Goal: Information Seeking & Learning: Learn about a topic

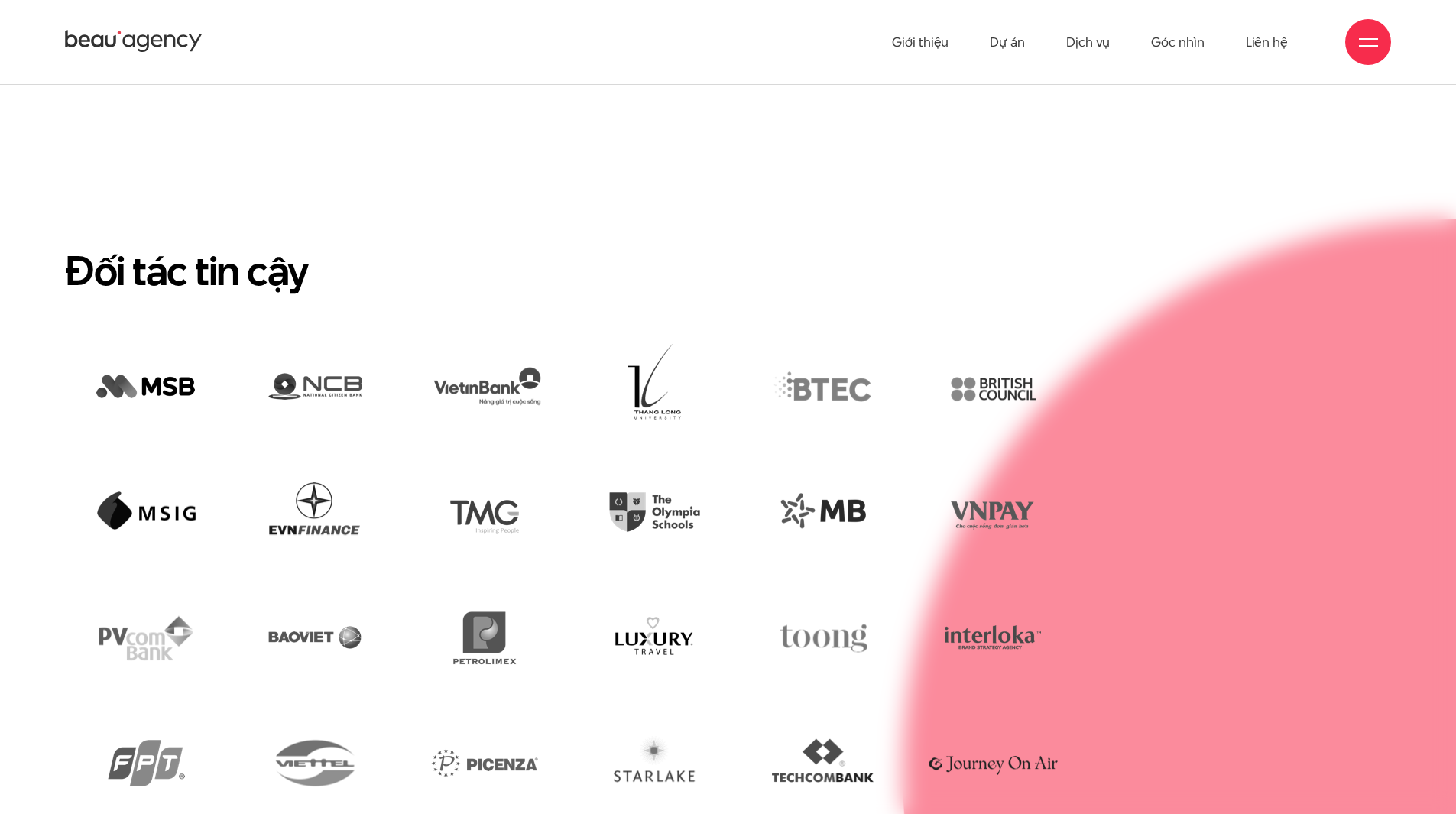
scroll to position [3547, 0]
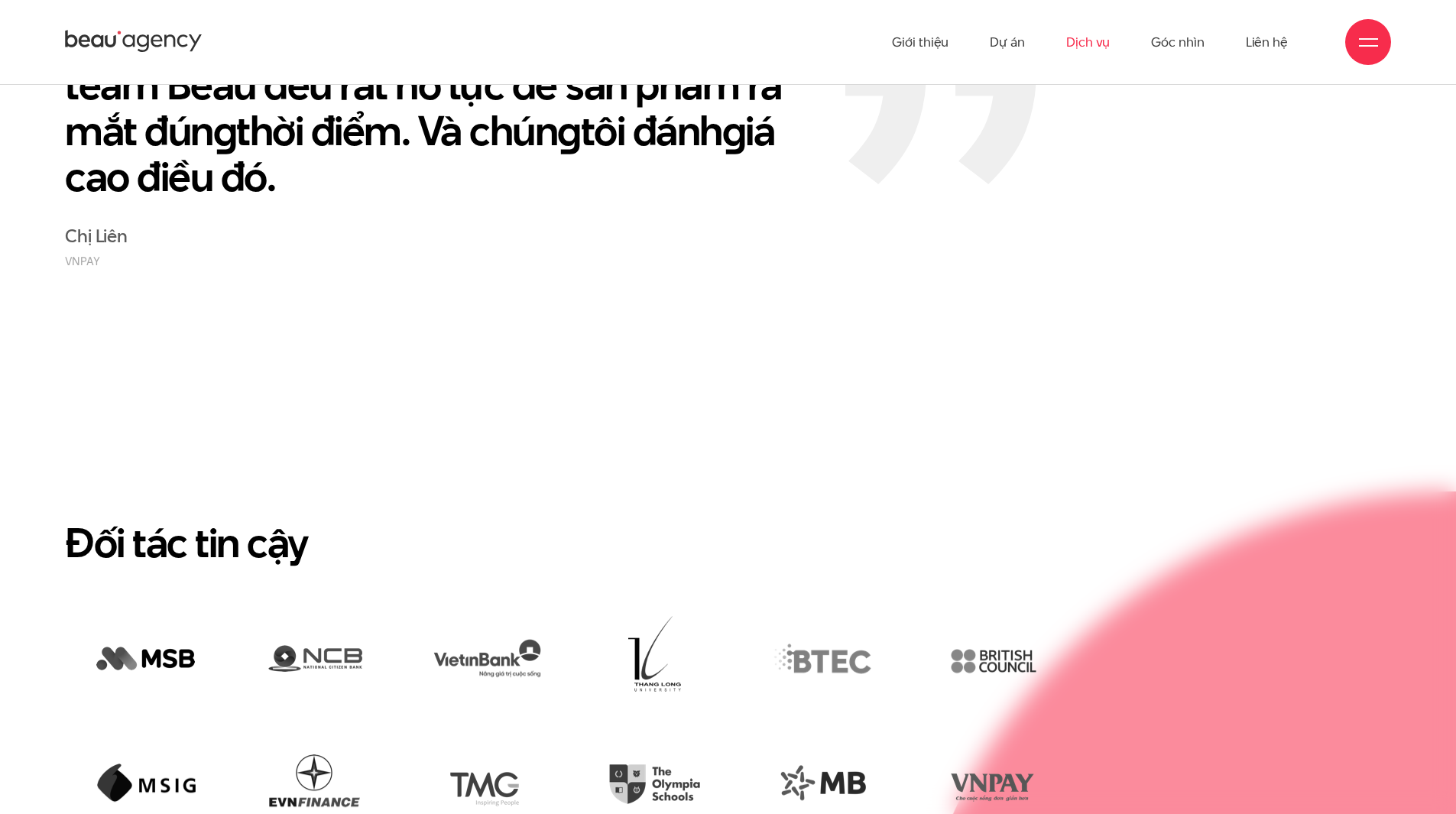
click at [1104, 46] on link "Dịch vụ" at bounding box center [1088, 41] width 43 height 84
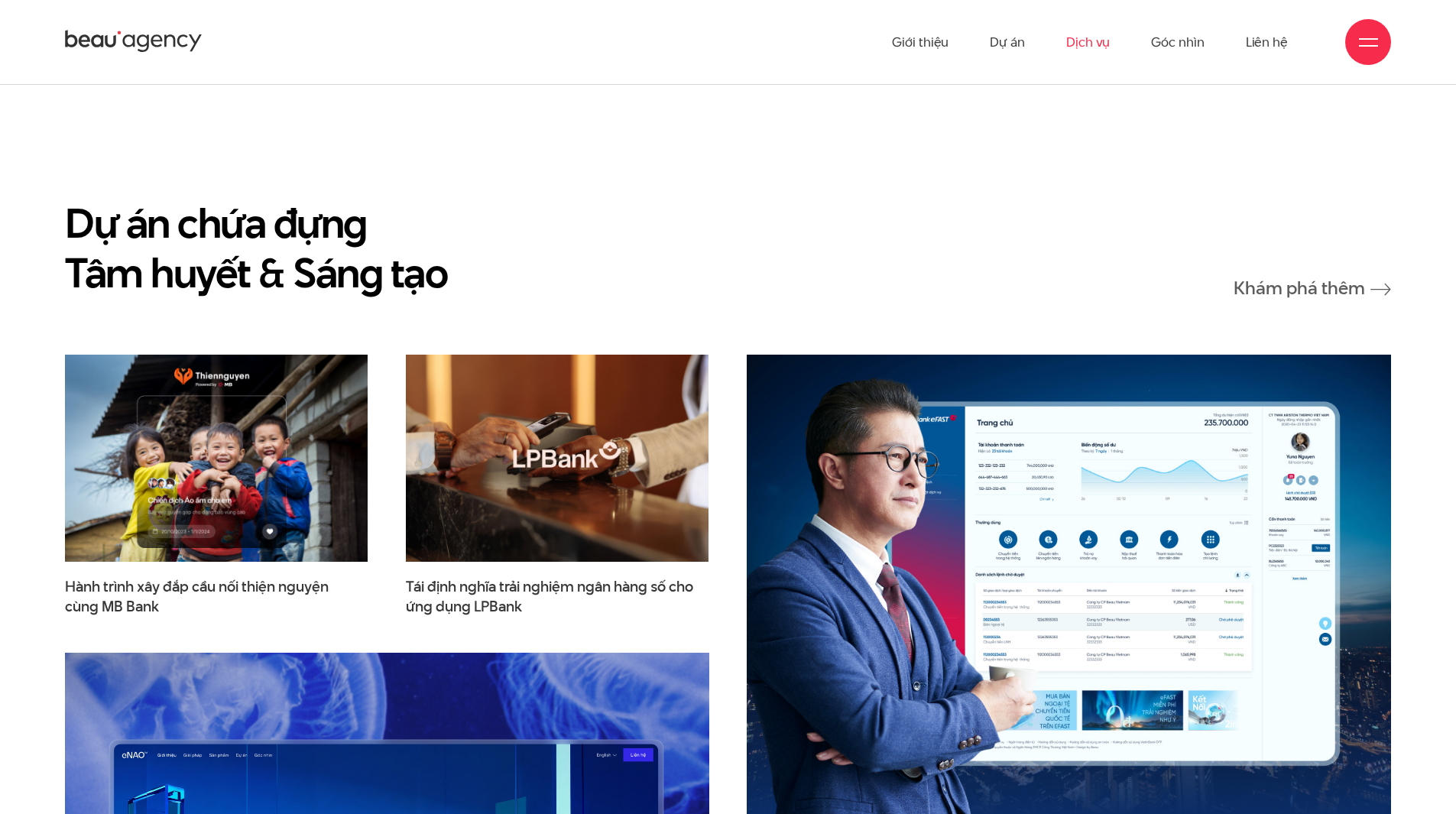
scroll to position [4277, 0]
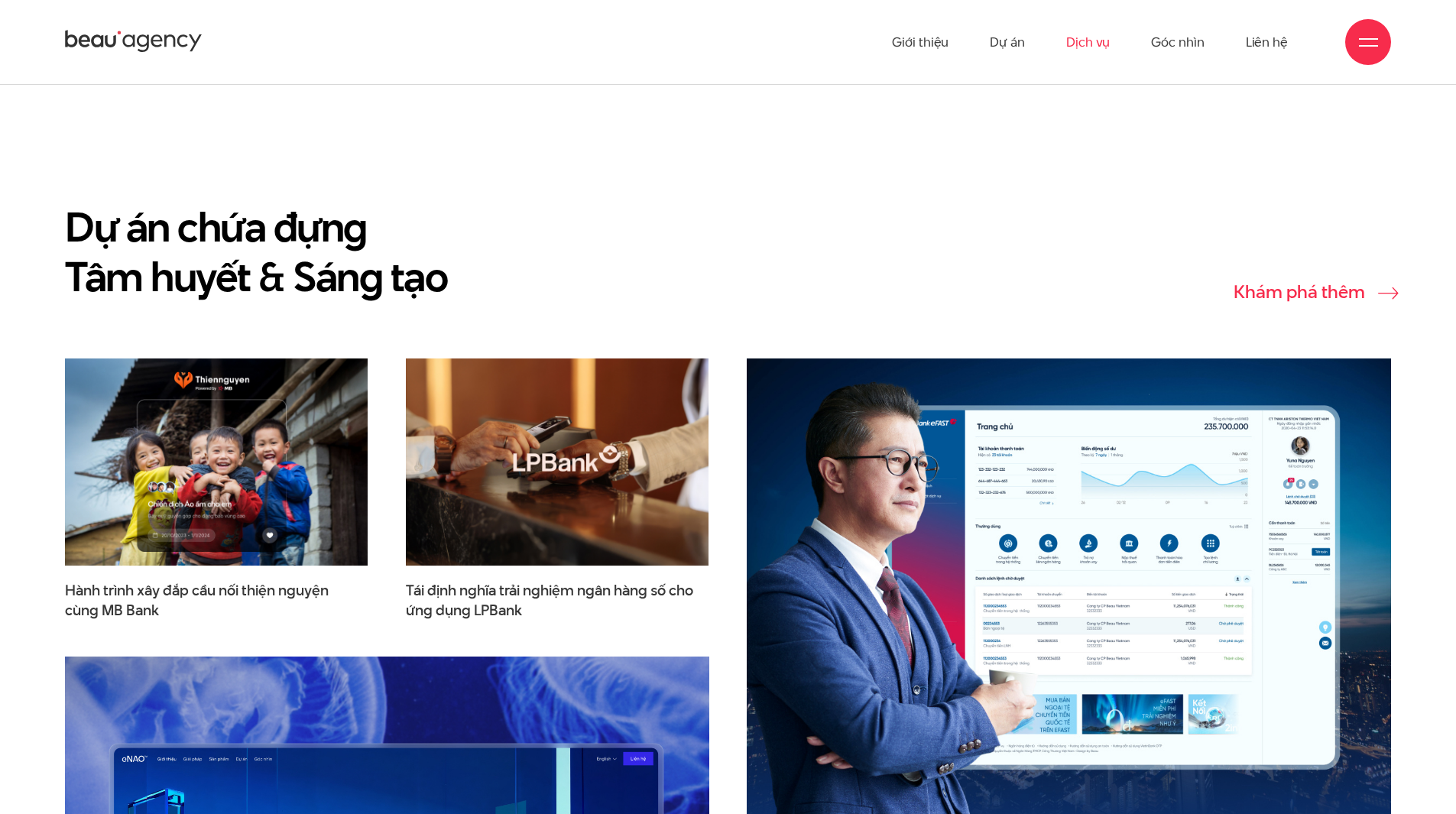
click at [1343, 292] on link "Khám phá thêm" at bounding box center [1313, 292] width 157 height 19
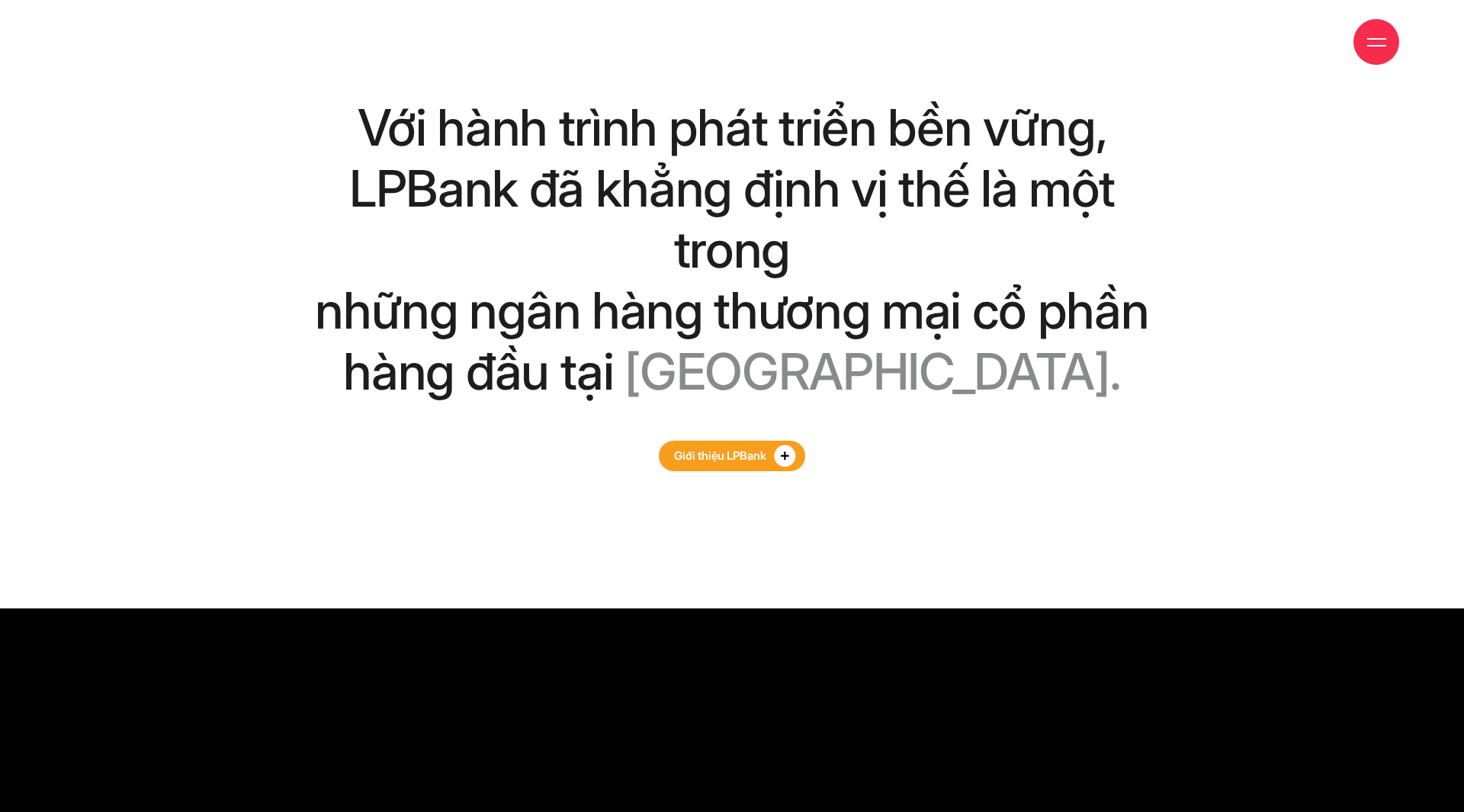
click at [769, 440] on link "Giới thiệu LPBank" at bounding box center [732, 455] width 146 height 31
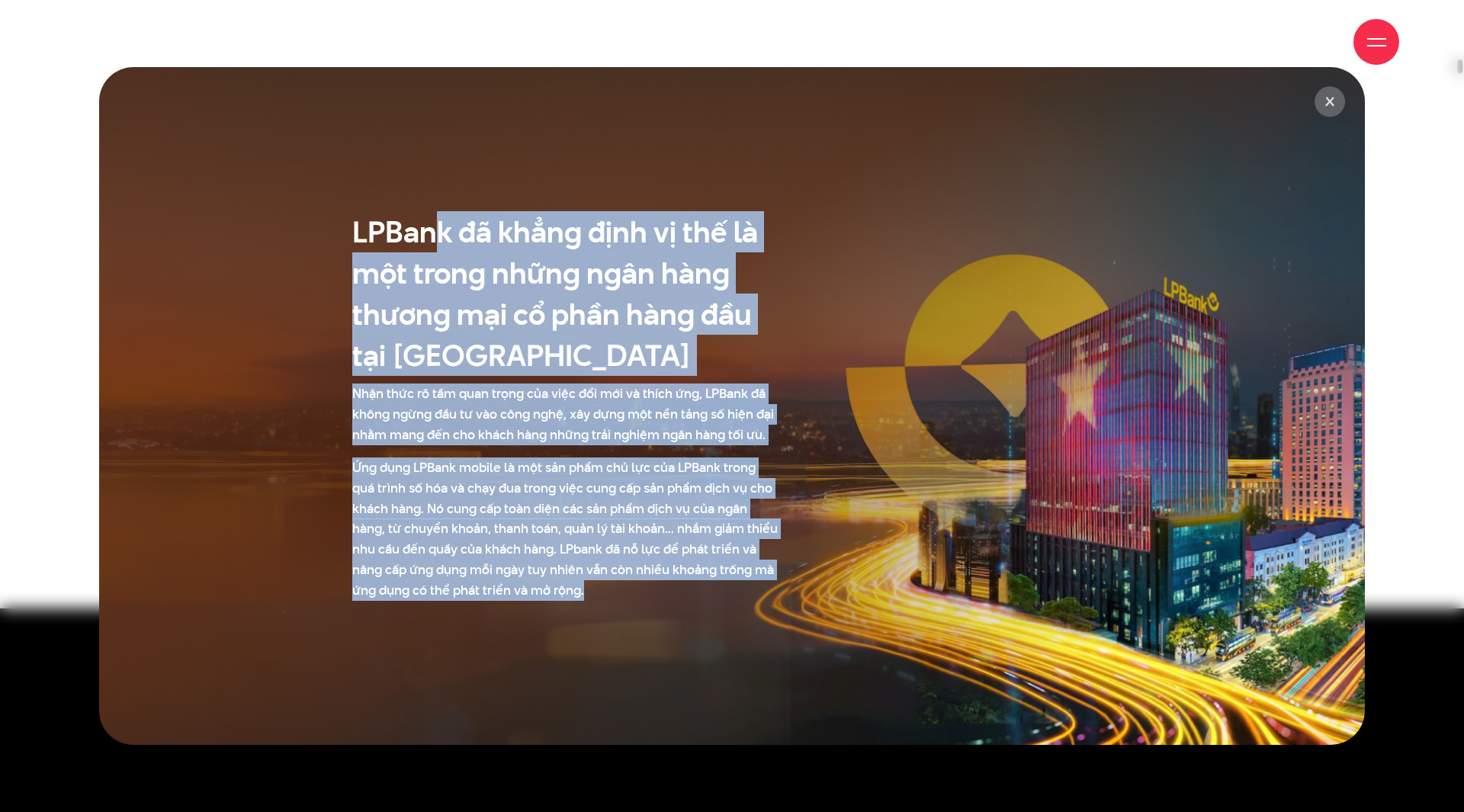
drag, startPoint x: 430, startPoint y: 225, endPoint x: 761, endPoint y: 597, distance: 497.9
click at [761, 597] on div "LPBank đã khẳng định vị thế là một trong những ngân hàng thương mại cổ phần hàn…" at bounding box center [566, 406] width 465 height 389
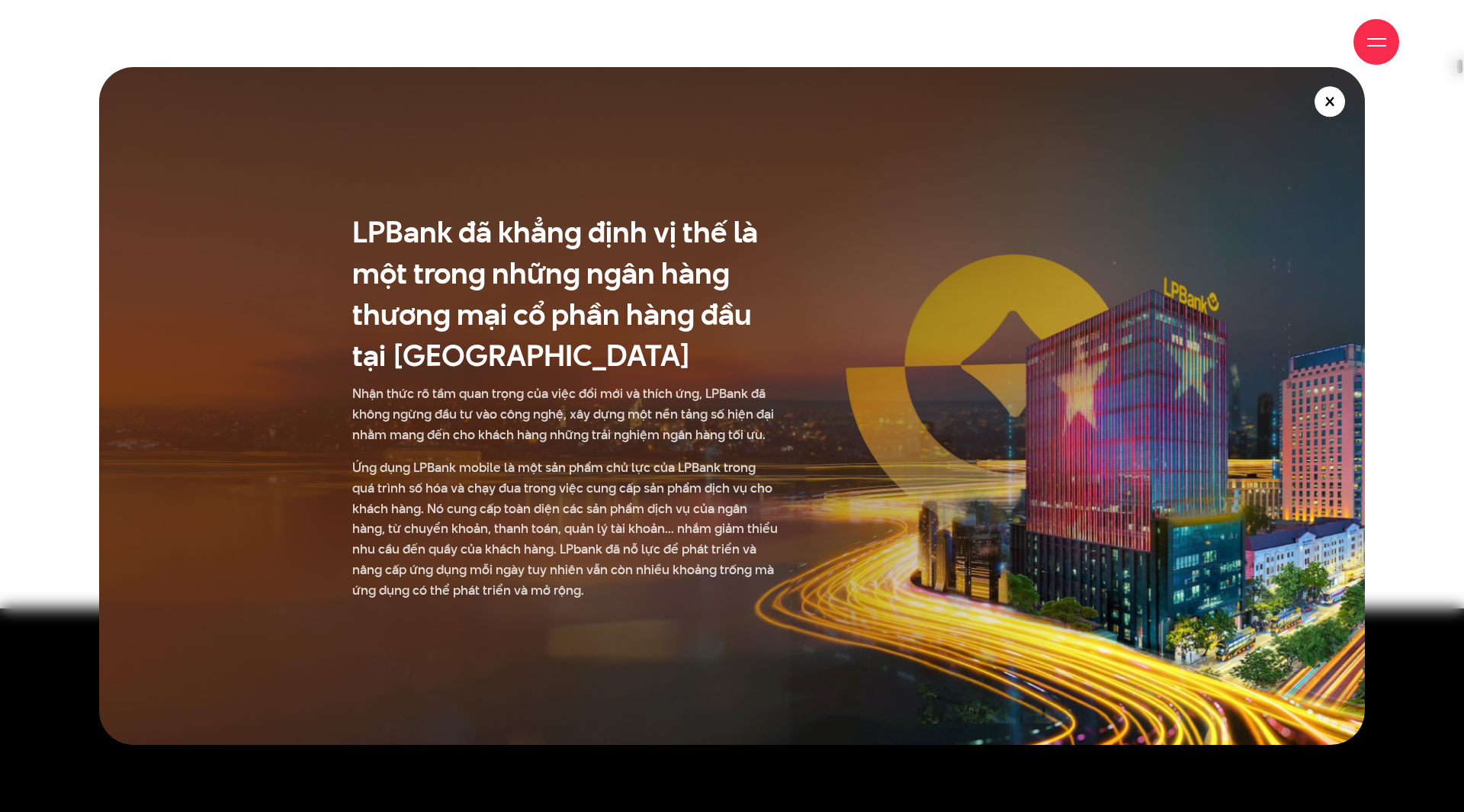
click at [1326, 111] on circle at bounding box center [1330, 101] width 31 height 31
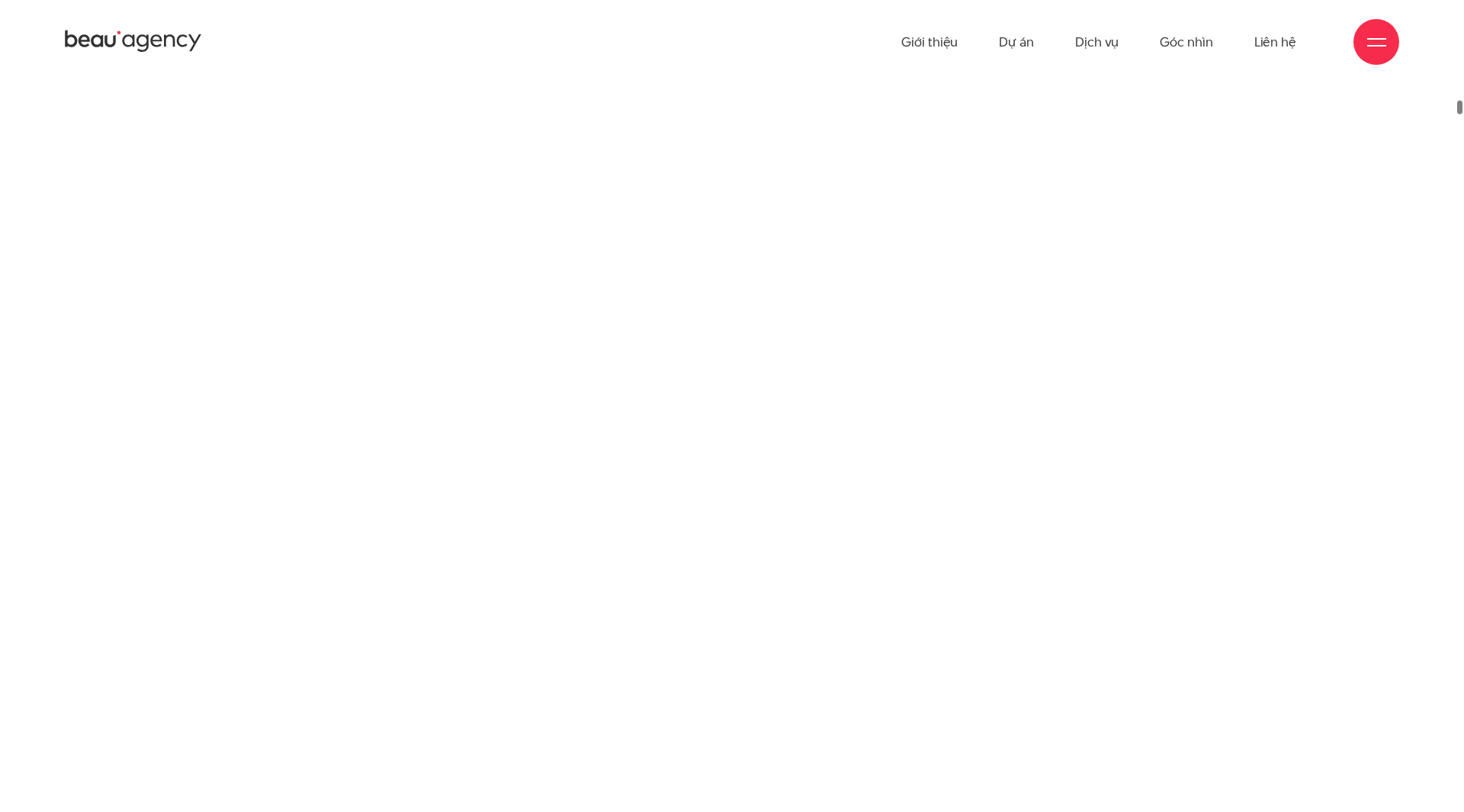
click at [669, 37] on div "Giới thiệu Dự án Dịch vụ Góc nhìn Liên hệ" at bounding box center [732, 41] width 1335 height 84
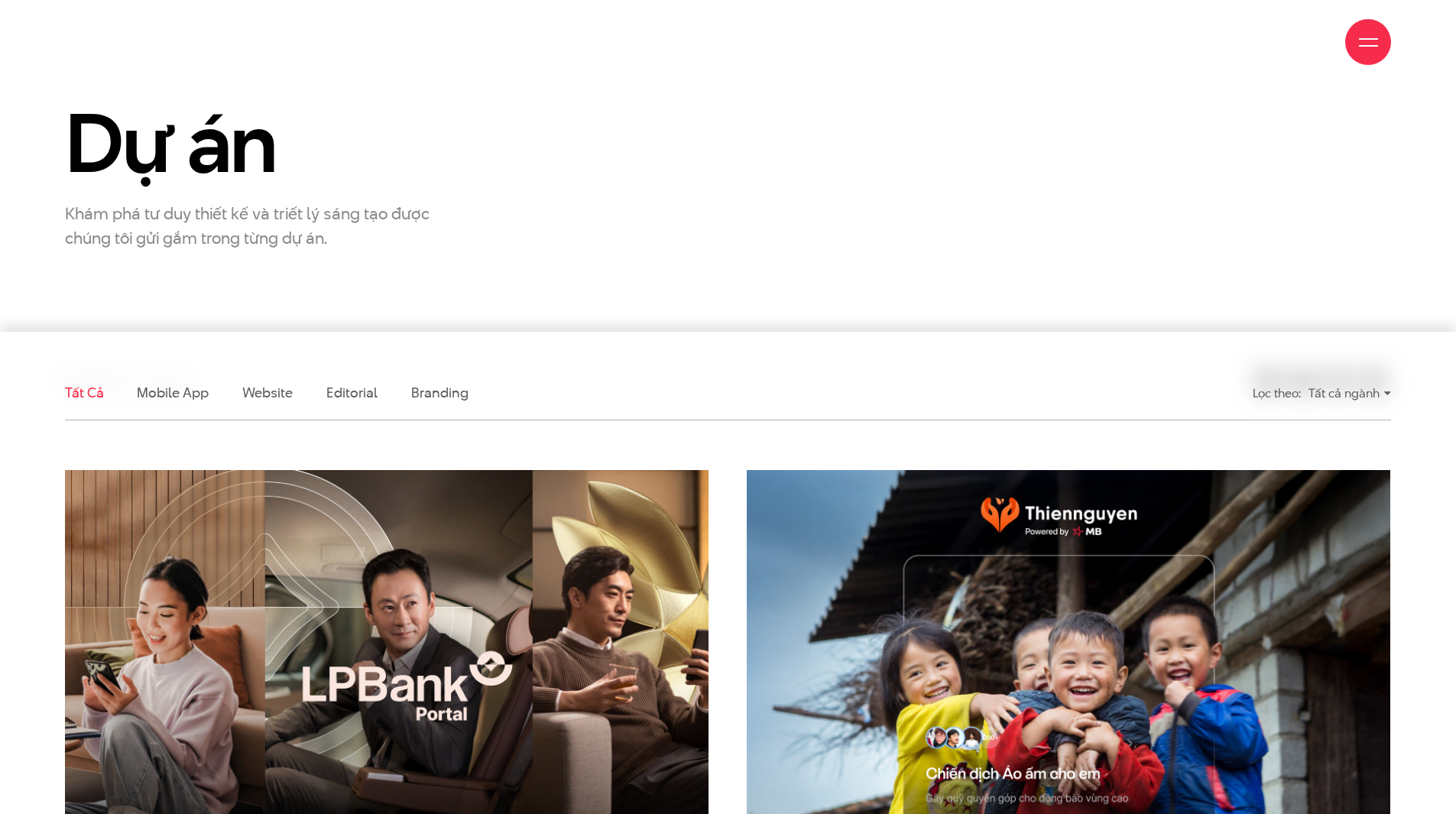
scroll to position [305, 0]
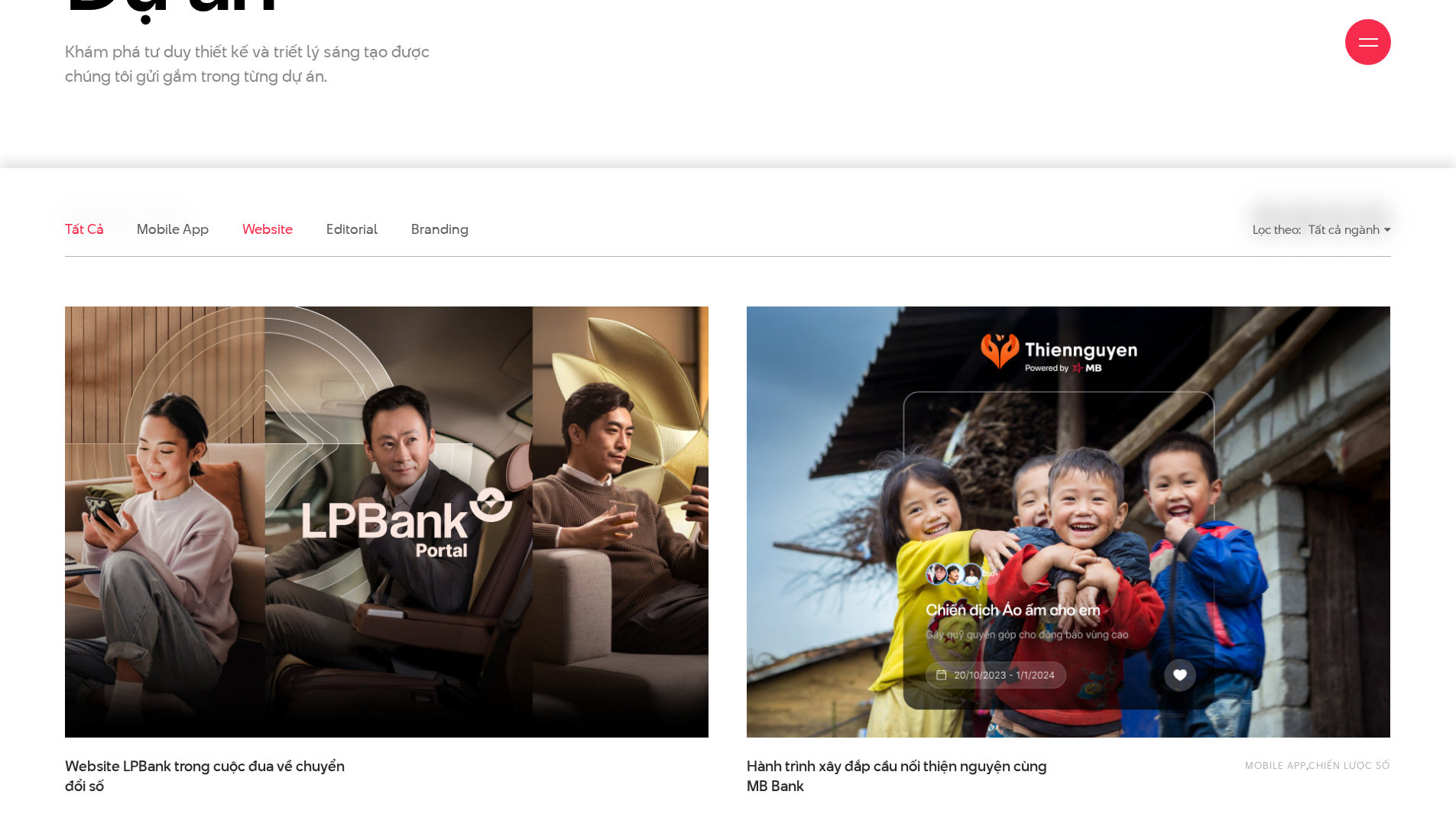
click at [275, 230] on link "Website" at bounding box center [267, 230] width 50 height 19
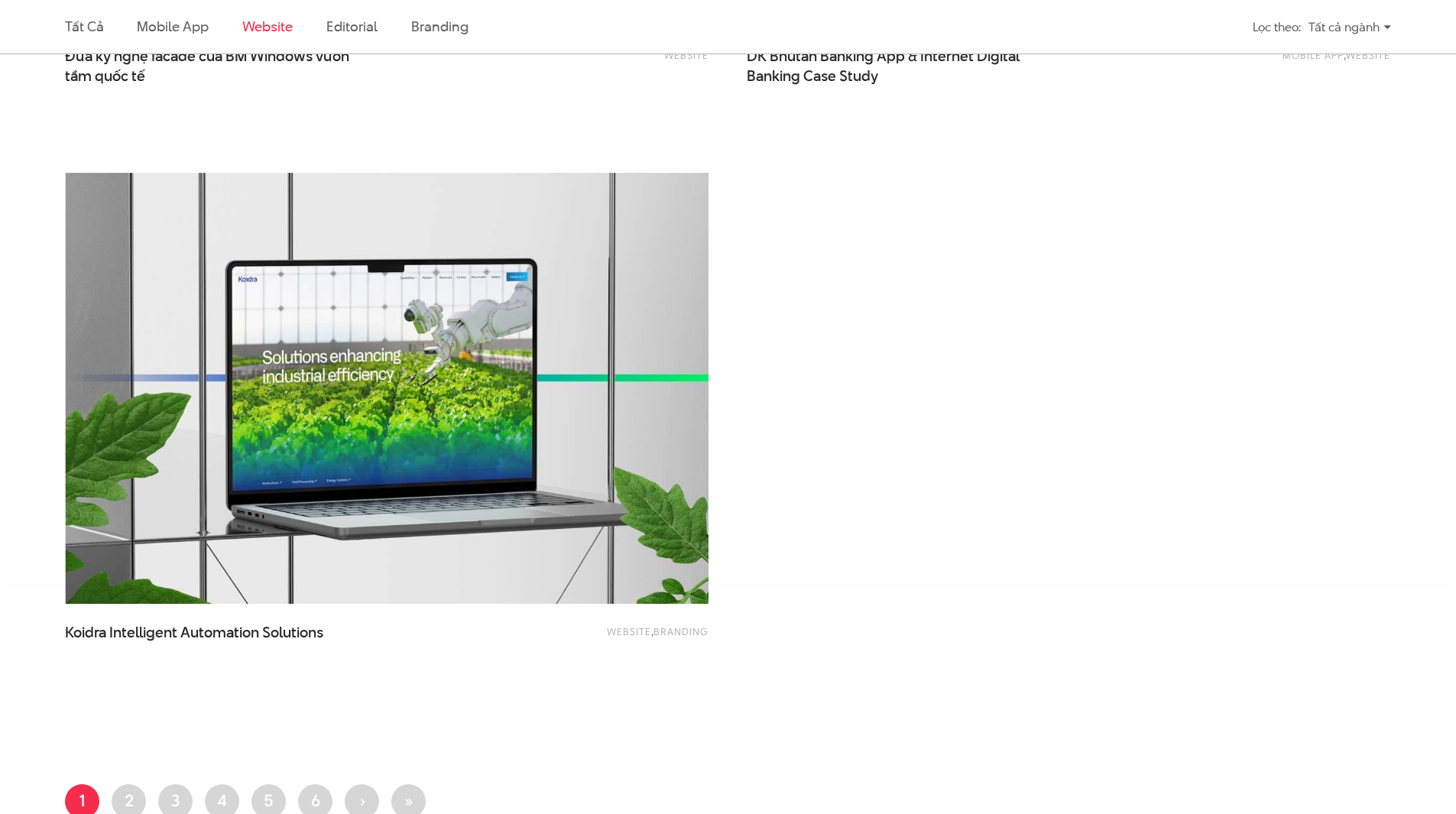
scroll to position [2801, 0]
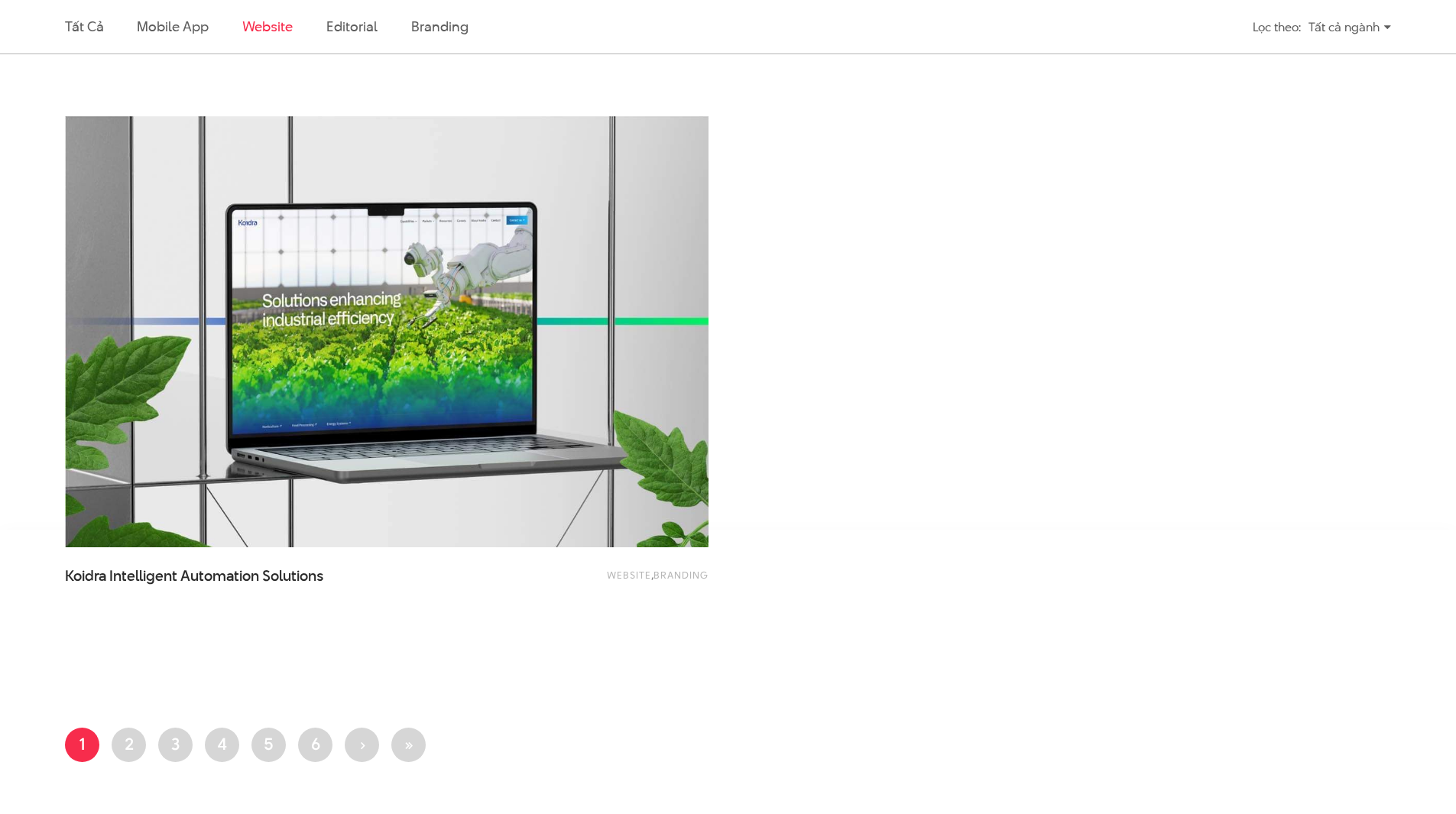
click at [102, 756] on ul "Trang hiện thời 1 Trang 2 Trang 3 Trang 4 Trang 5 Trang 6 Next page › Last page…" at bounding box center [728, 749] width 1326 height 43
click at [134, 754] on link "Trang 2" at bounding box center [128, 744] width 34 height 34
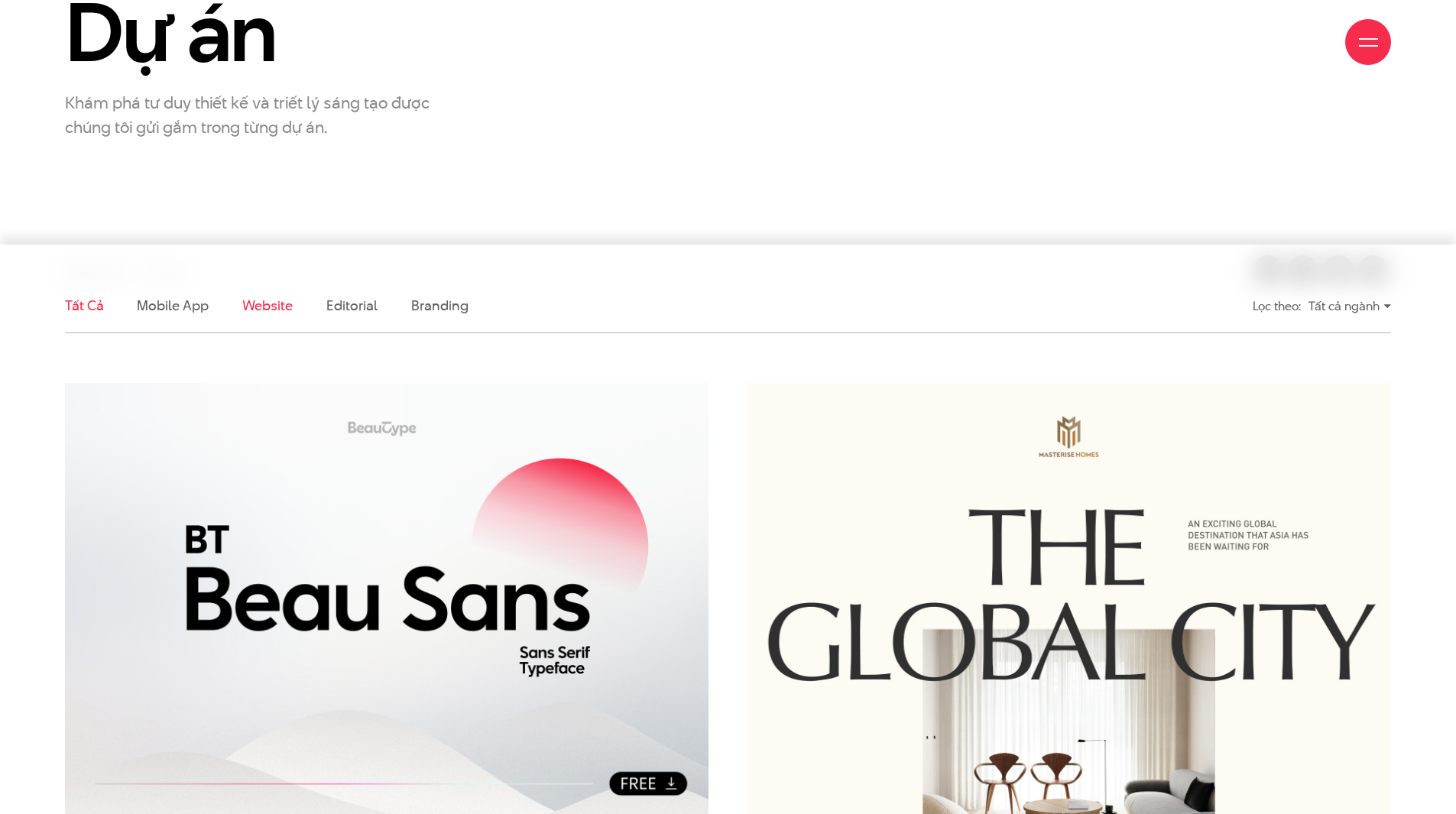
click at [259, 309] on link "Website" at bounding box center [267, 305] width 50 height 19
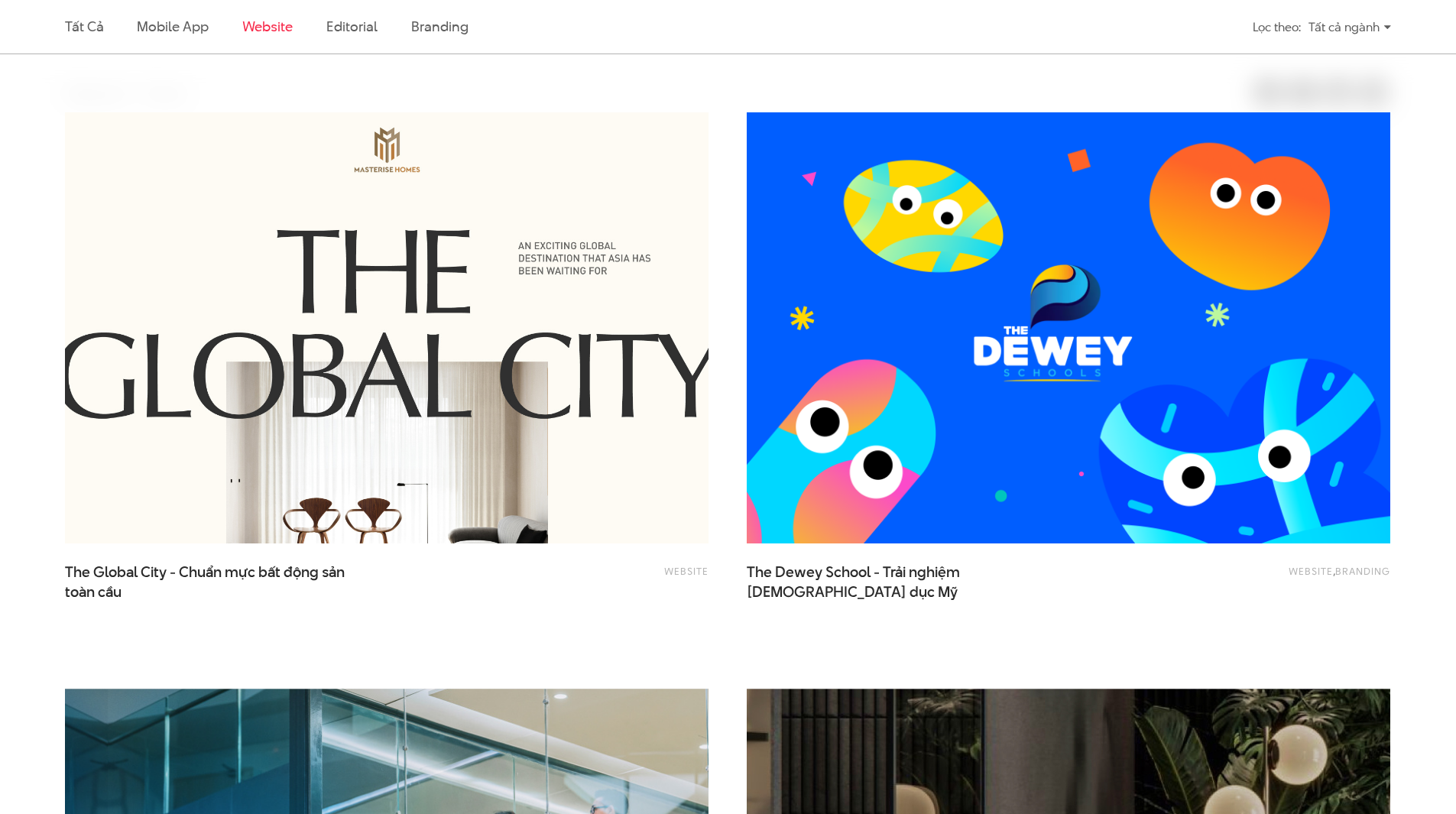
scroll to position [509, 0]
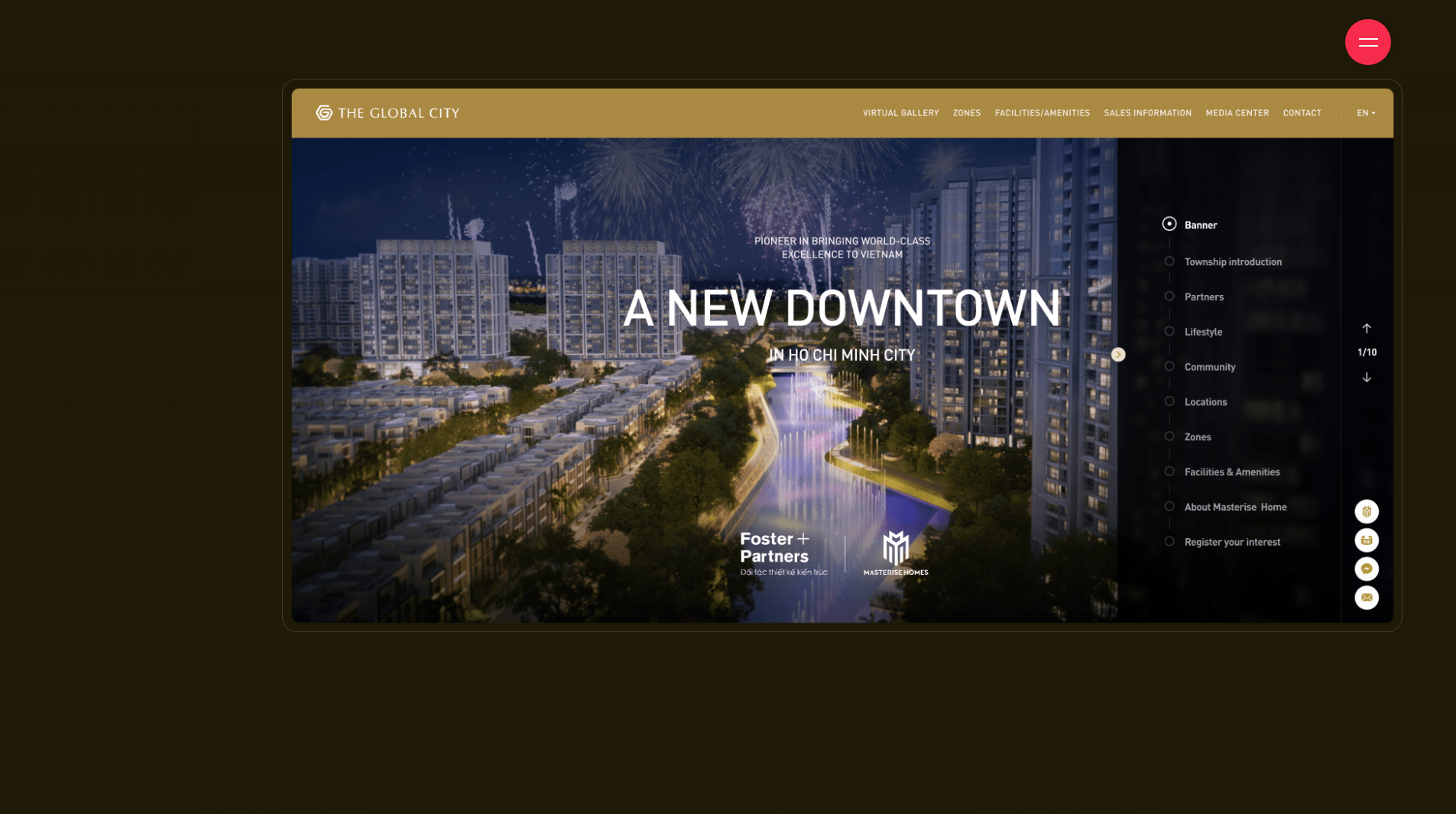
scroll to position [7186, 0]
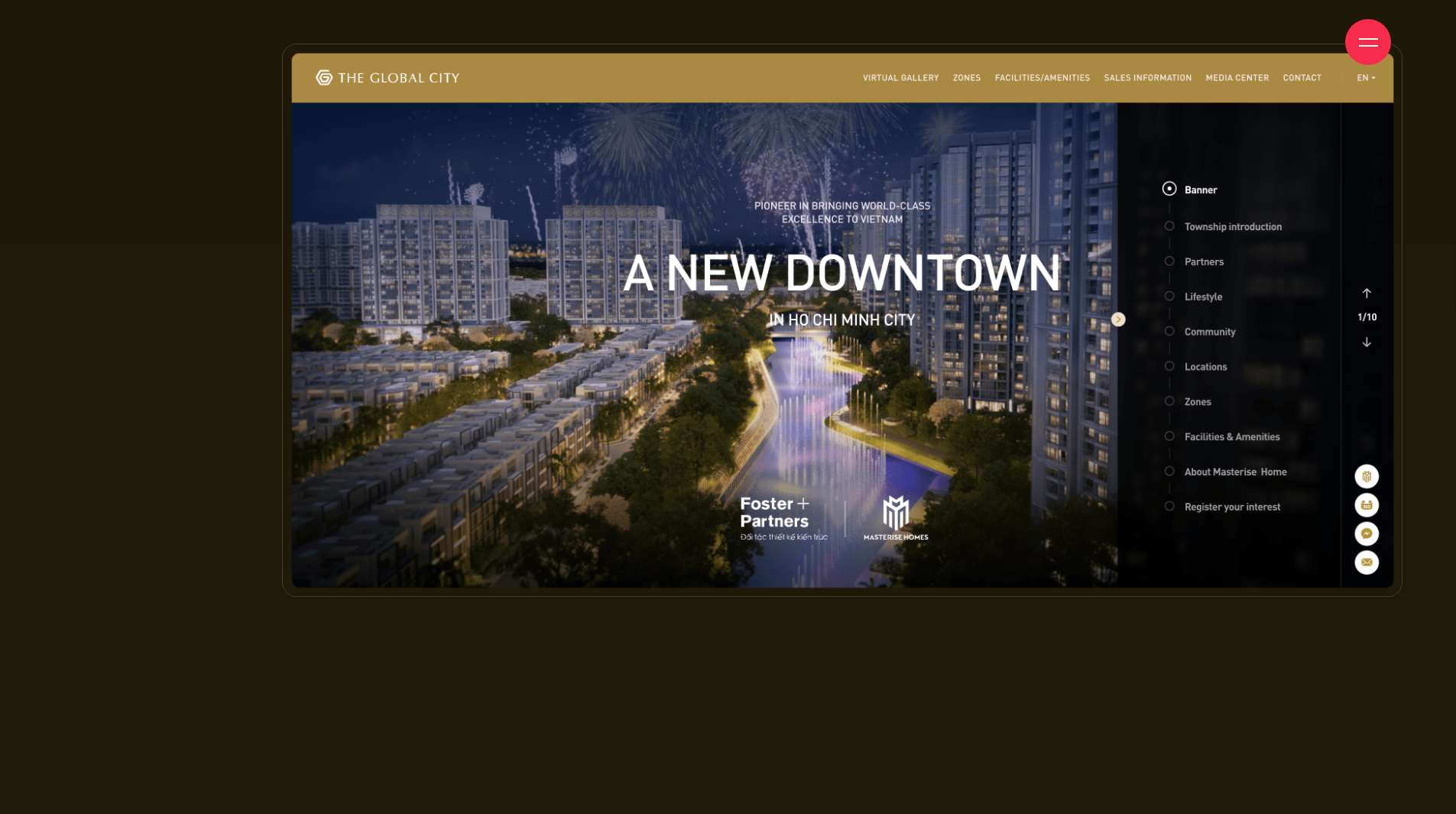
click at [1369, 307] on img at bounding box center [842, 320] width 1120 height 553
click at [1367, 313] on img at bounding box center [842, 320] width 1120 height 553
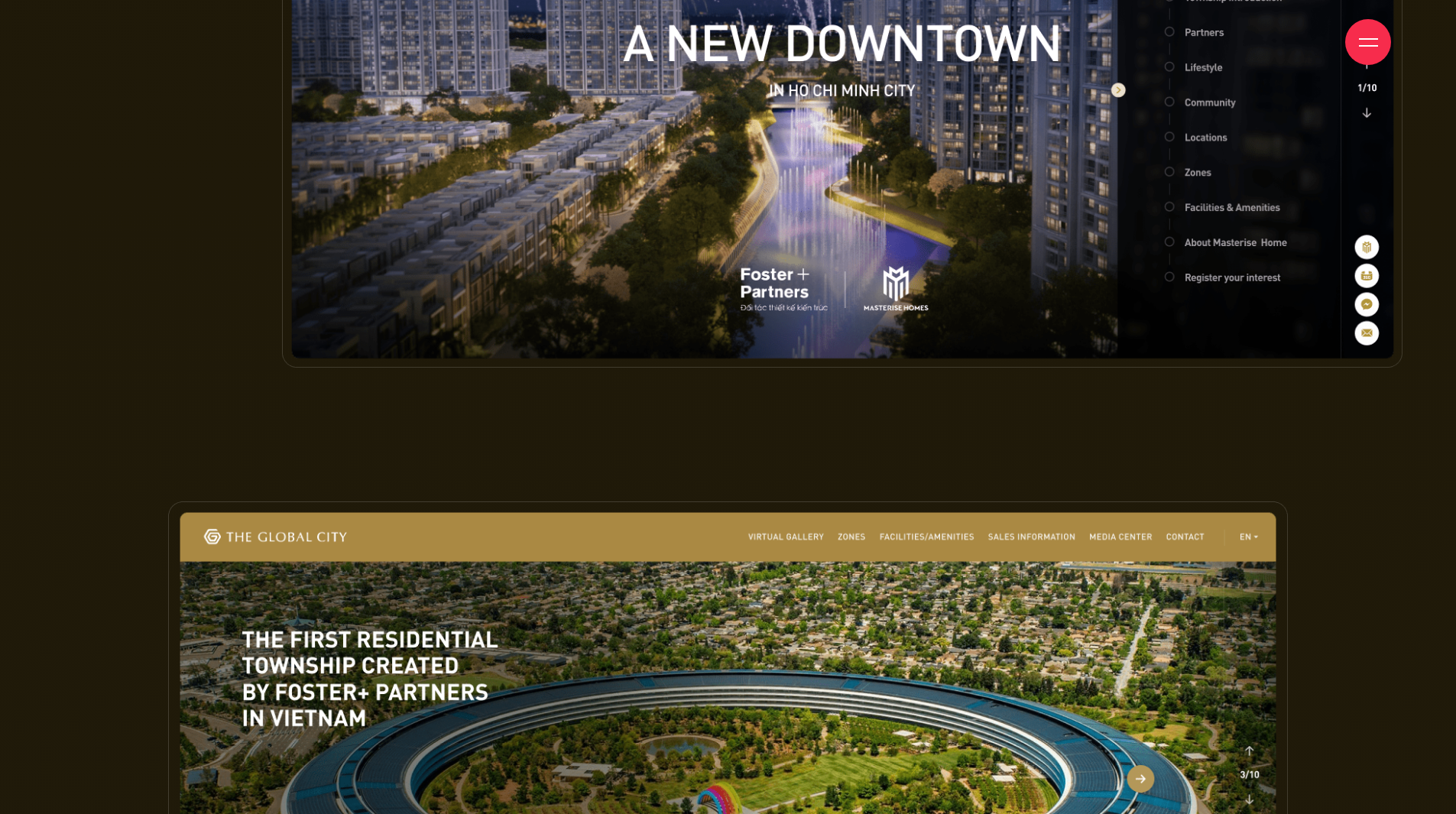
scroll to position [7568, 0]
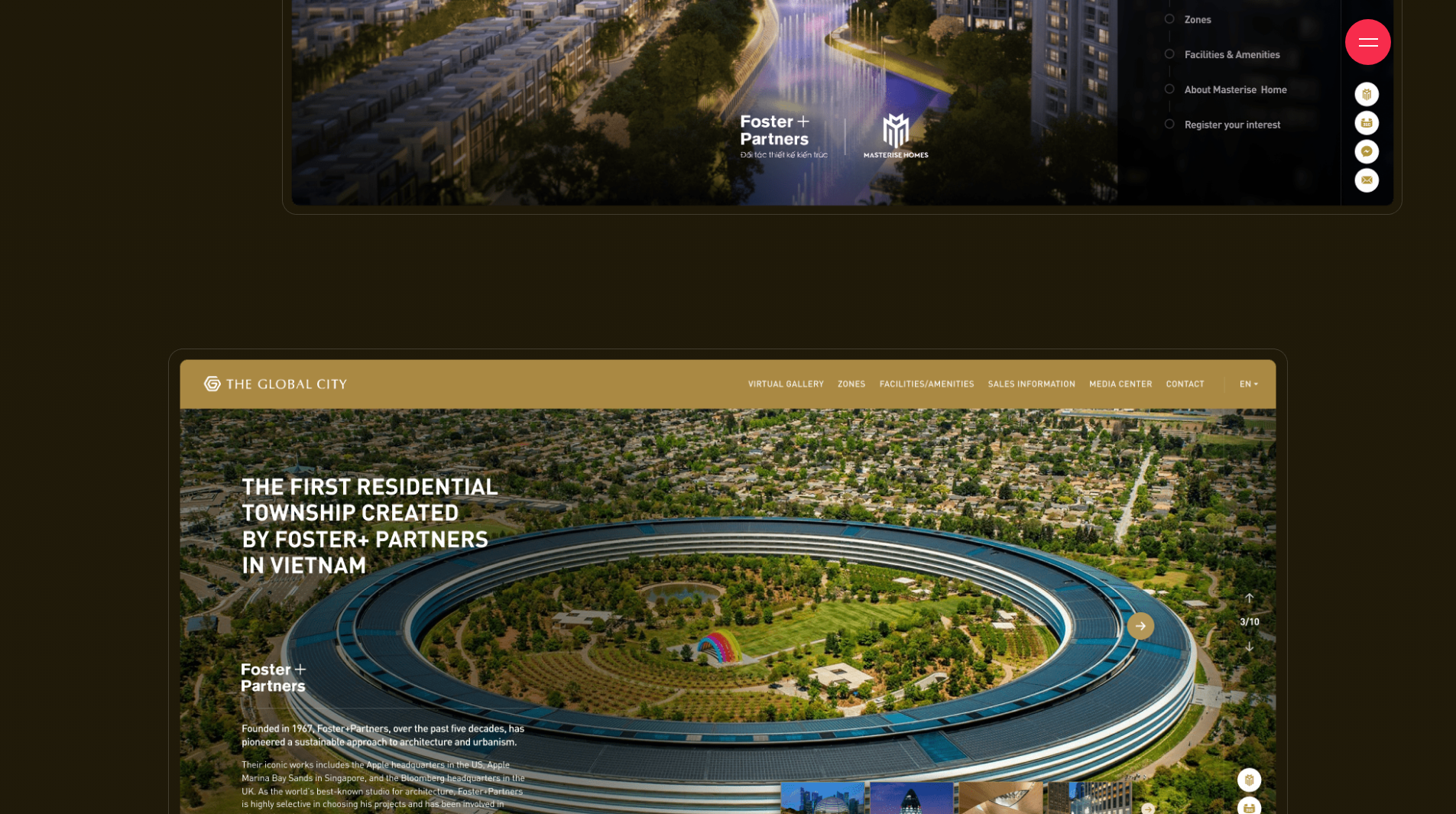
click at [778, 349] on img at bounding box center [728, 626] width 1120 height 555
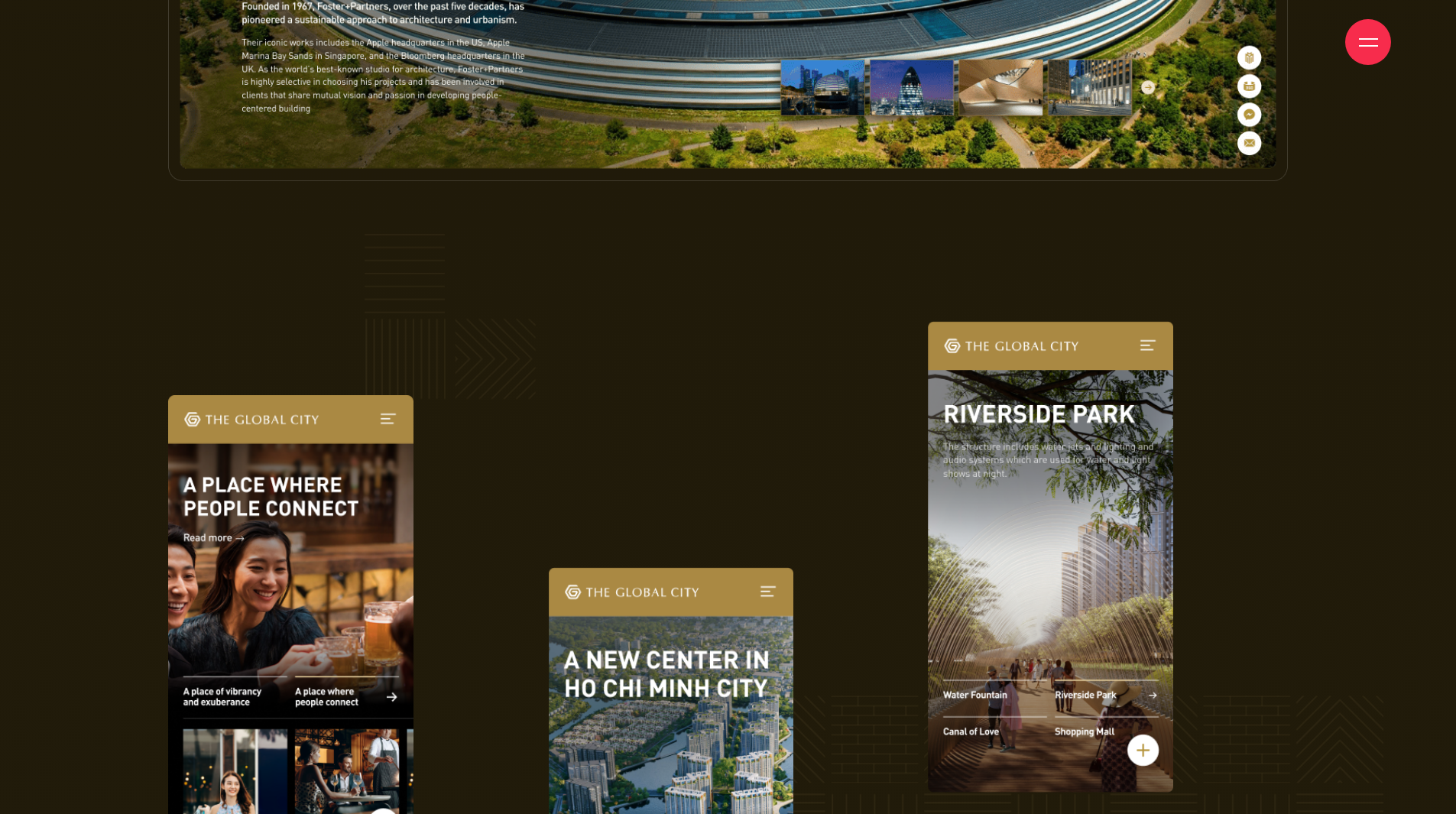
scroll to position [8485, 0]
